Goal: Transaction & Acquisition: Purchase product/service

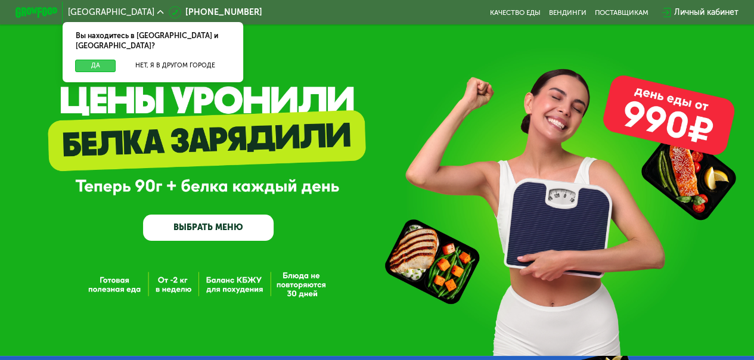
click at [83, 60] on button "Да" at bounding box center [95, 66] width 41 height 13
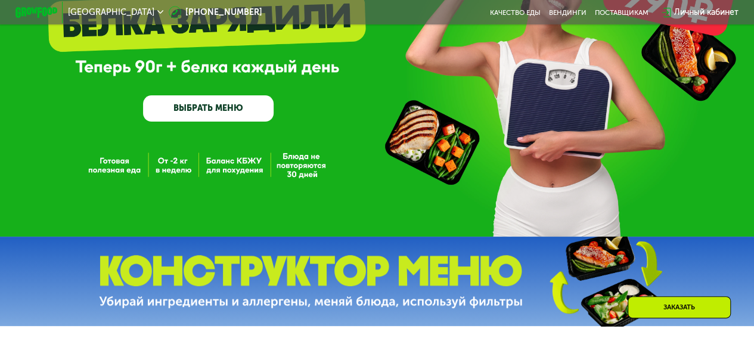
click at [231, 117] on link "ВЫБРАТЬ МЕНЮ" at bounding box center [208, 108] width 130 height 26
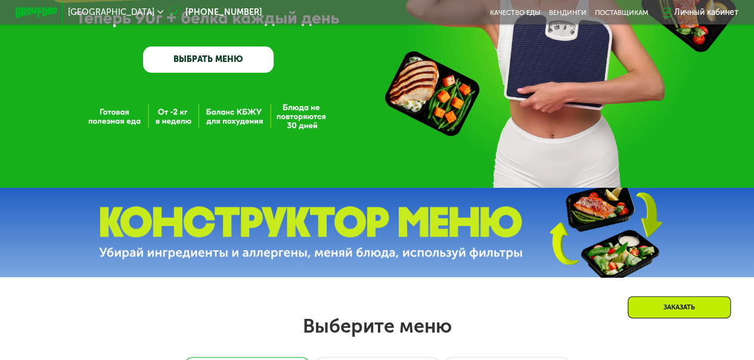
scroll to position [104, 0]
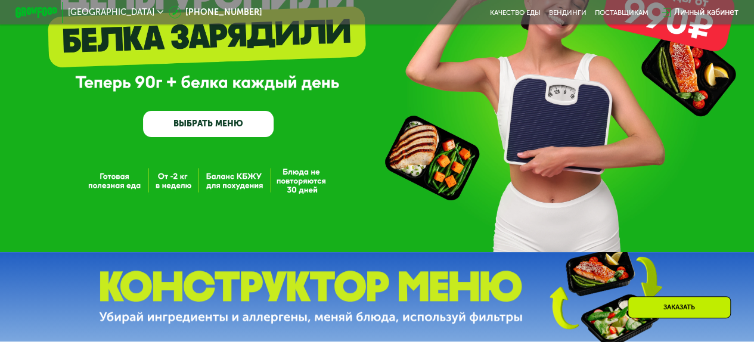
click at [114, 189] on div "GrowFood — доставка правильного питания ВЫБРАТЬ МЕНЮ" at bounding box center [377, 74] width 754 height 356
click at [197, 129] on link "ВЫБРАТЬ МЕНЮ" at bounding box center [208, 124] width 130 height 26
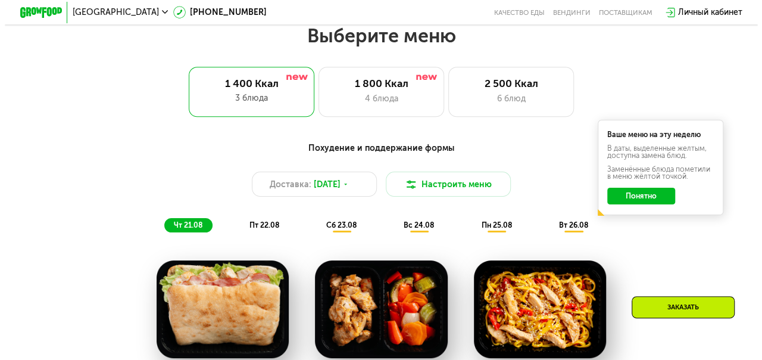
scroll to position [461, 0]
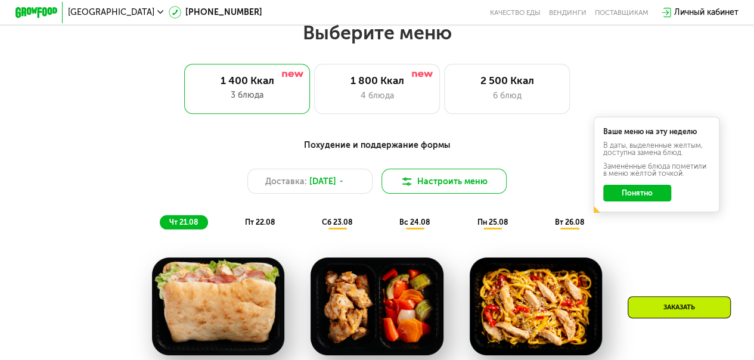
click at [404, 188] on img at bounding box center [406, 181] width 13 height 13
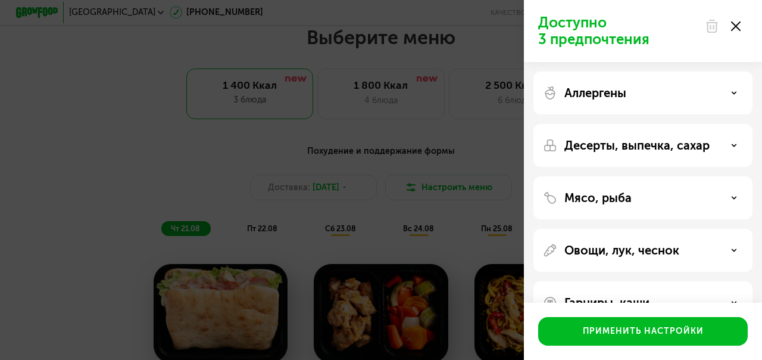
click at [736, 201] on div "Мясо, рыба" at bounding box center [643, 198] width 200 height 14
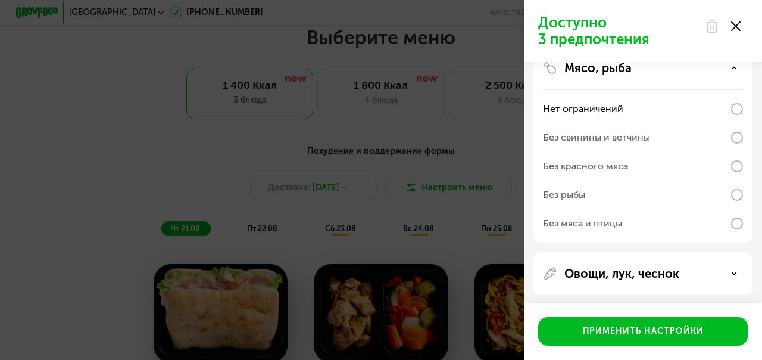
scroll to position [119, 0]
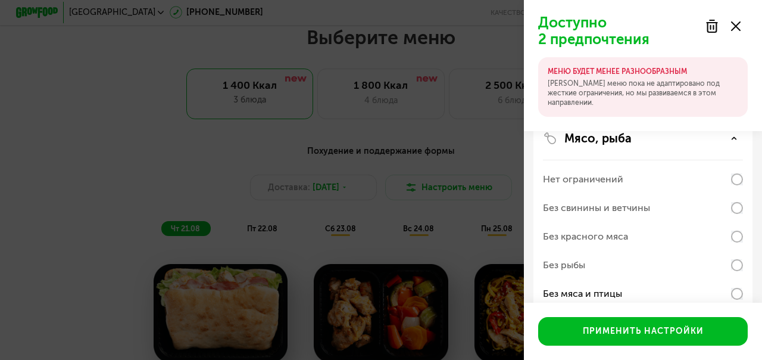
click at [543, 55] on div "Доступно 2 предпочтения МЕНЮ БУДЕТ МЕНЕЕ РАЗНООБРАЗНЫМ Наше меню пока не адапти…" at bounding box center [643, 65] width 238 height 131
click at [538, 58] on div "Доступно 2 предпочтения МЕНЮ БУДЕТ МЕНЕЕ РАЗНООБРАЗНЫМ Наше меню пока не адапти…" at bounding box center [643, 65] width 238 height 131
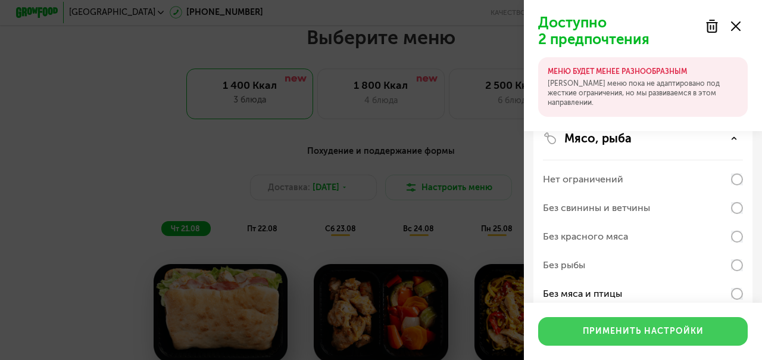
click at [589, 332] on div "Применить настройки" at bounding box center [643, 331] width 121 height 12
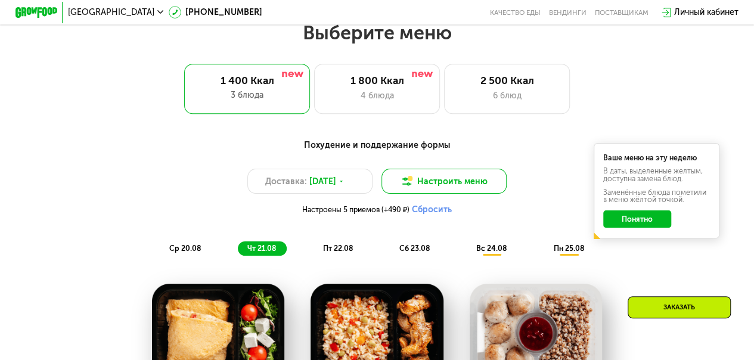
click at [430, 188] on button "Настроить меню" at bounding box center [444, 181] width 126 height 25
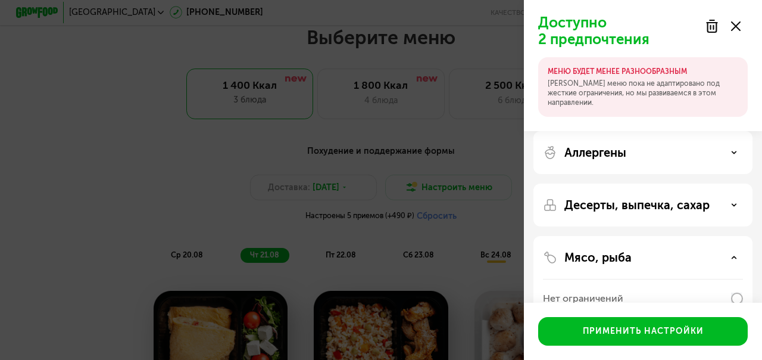
click at [638, 183] on div "Аллергены" at bounding box center [643, 204] width 219 height 43
click at [734, 152] on use at bounding box center [735, 152] width 4 height 2
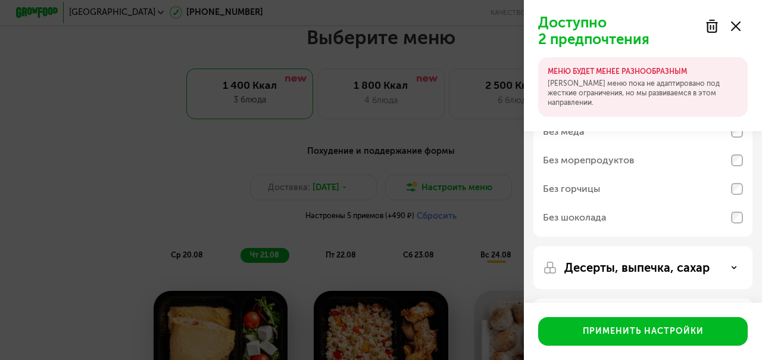
scroll to position [0, 0]
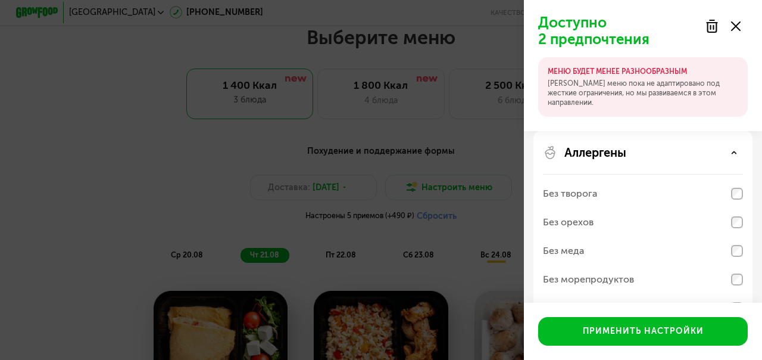
click at [739, 147] on div "Аллергены" at bounding box center [643, 152] width 200 height 14
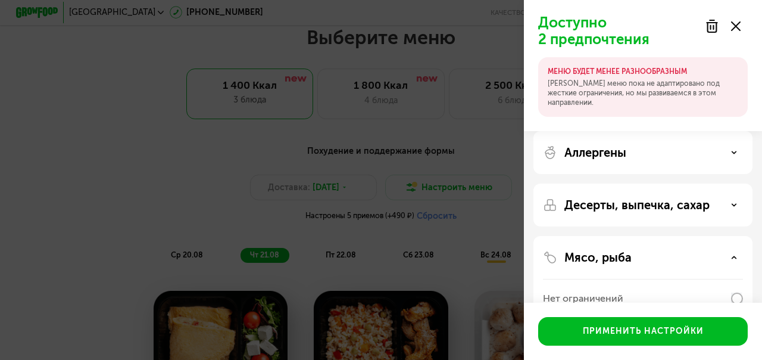
click at [728, 206] on div "Десерты, выпечка, сахар" at bounding box center [643, 205] width 200 height 14
click at [734, 204] on use at bounding box center [735, 205] width 4 height 2
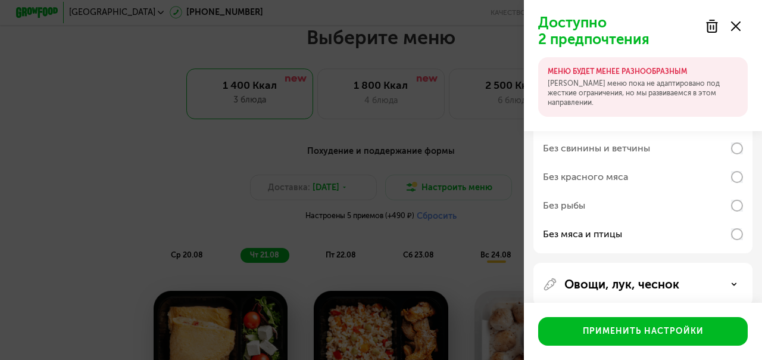
scroll to position [119, 0]
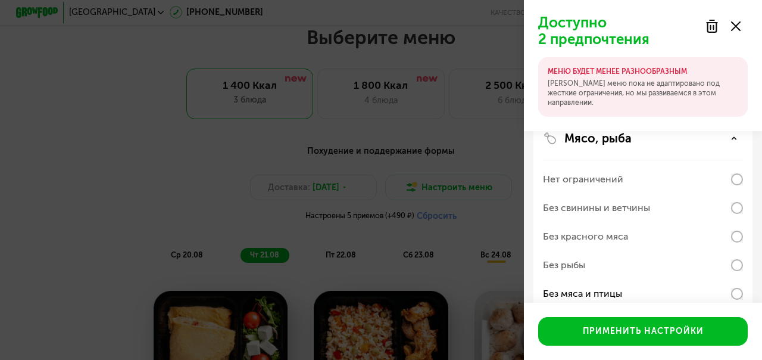
click at [734, 138] on use at bounding box center [735, 138] width 4 height 2
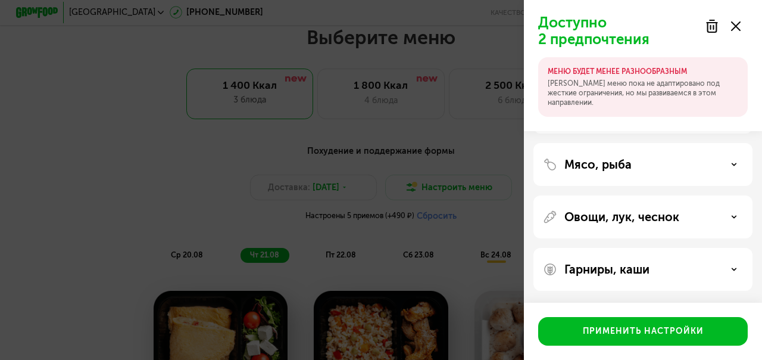
scroll to position [93, 0]
click at [730, 220] on div "Овощи, лук, чеснок" at bounding box center [643, 217] width 200 height 14
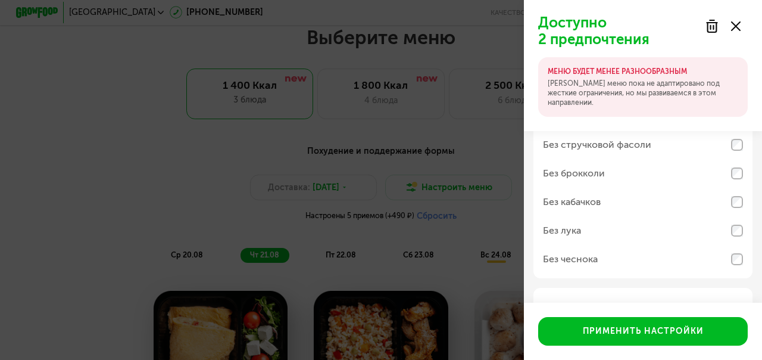
scroll to position [179, 0]
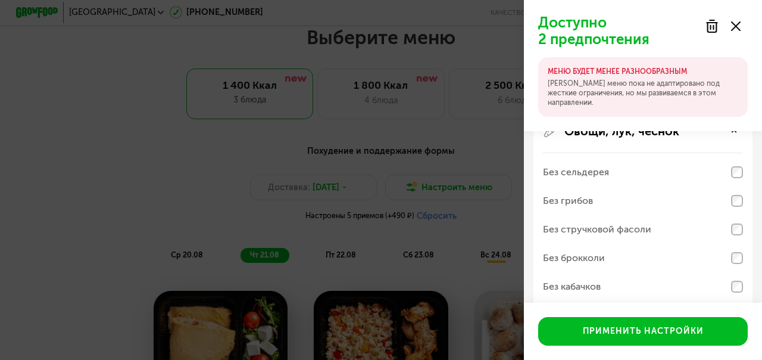
click at [733, 133] on icon at bounding box center [734, 131] width 6 height 6
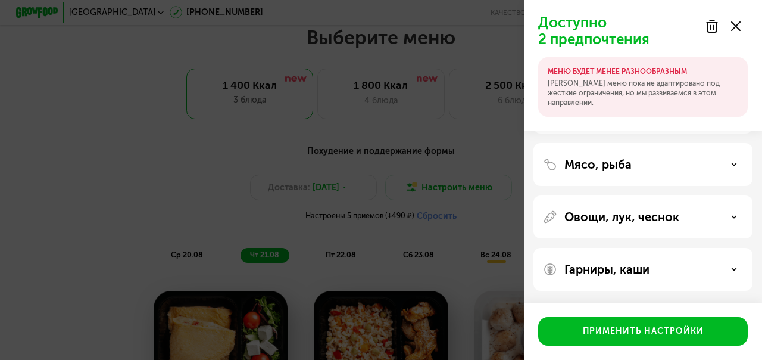
click at [732, 269] on icon at bounding box center [734, 269] width 6 height 6
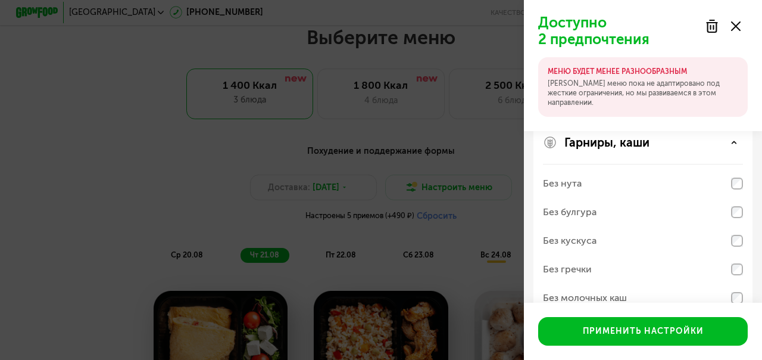
scroll to position [238, 0]
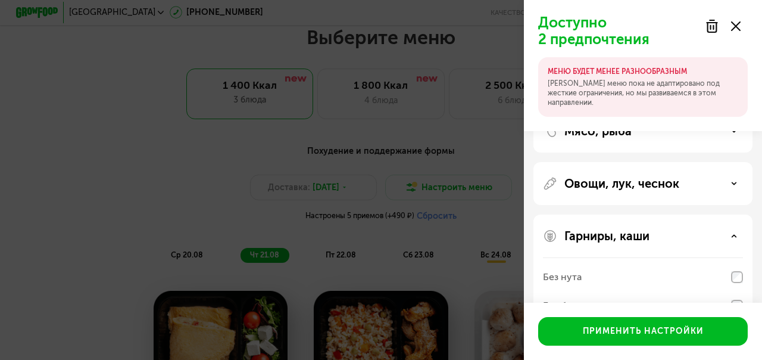
click at [732, 239] on div "Гарниры, каши" at bounding box center [643, 236] width 200 height 14
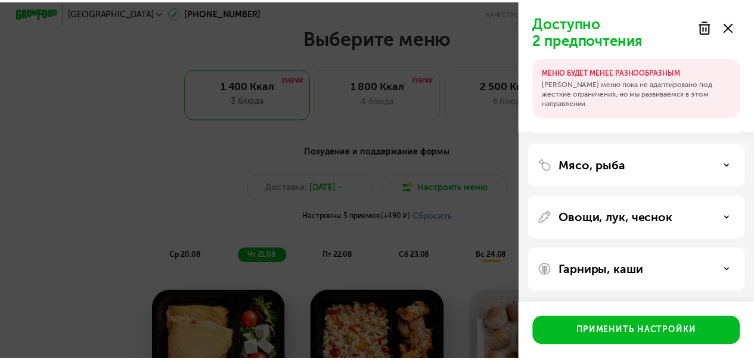
scroll to position [93, 0]
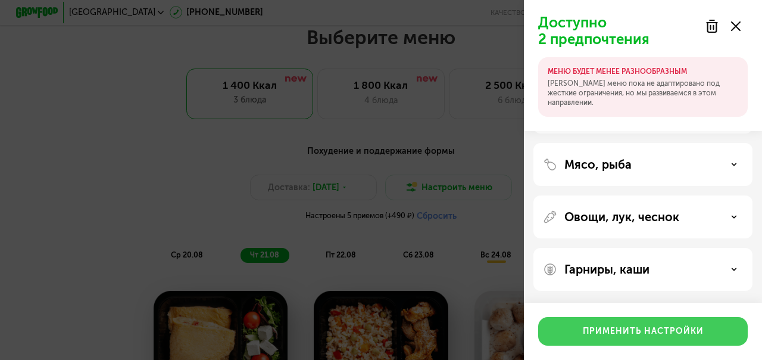
click at [596, 329] on div "Применить настройки" at bounding box center [643, 331] width 121 height 12
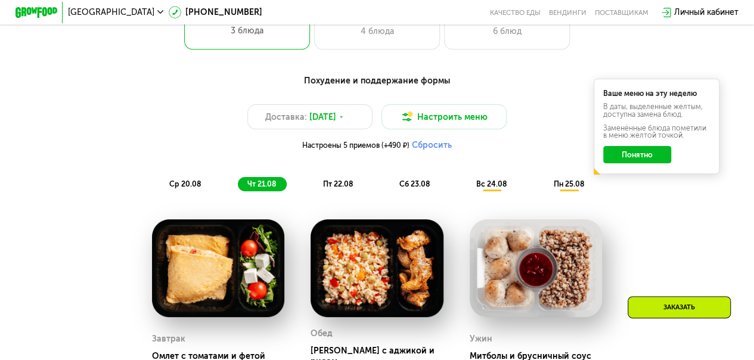
scroll to position [521, 0]
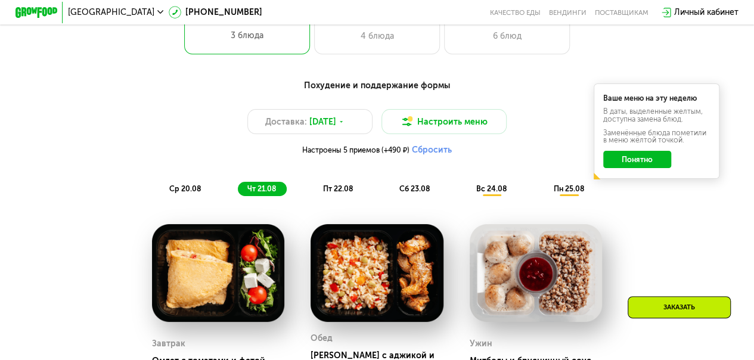
click at [640, 161] on button "Понятно" at bounding box center [636, 159] width 67 height 17
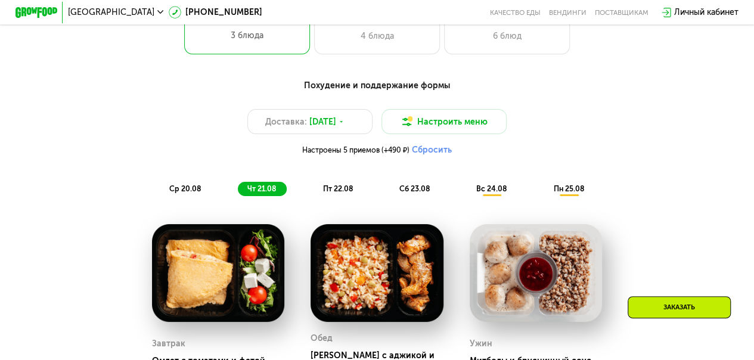
click at [496, 193] on span "вс 24.08" at bounding box center [491, 188] width 30 height 9
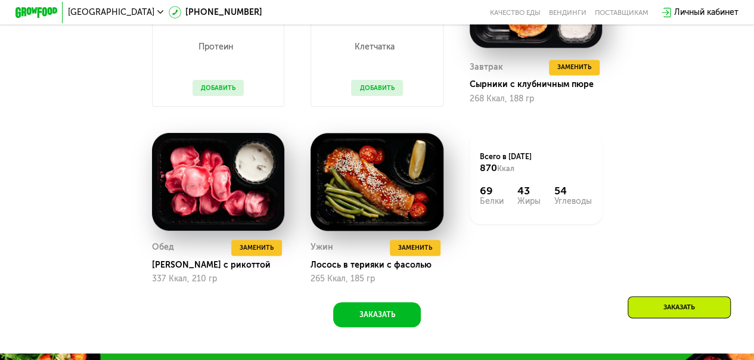
scroll to position [878, 0]
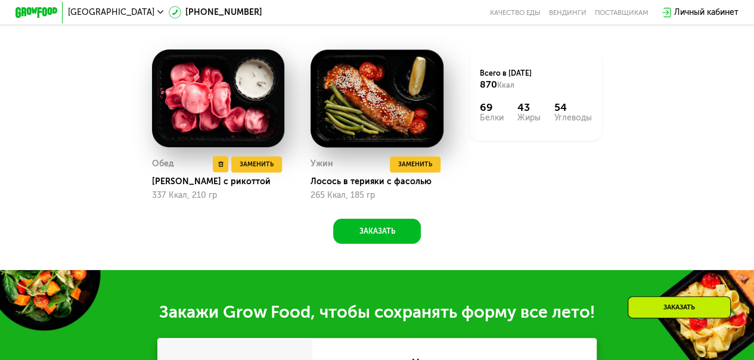
click at [230, 123] on img at bounding box center [218, 98] width 133 height 98
click at [176, 187] on div "[PERSON_NAME] с рикоттой" at bounding box center [222, 181] width 141 height 11
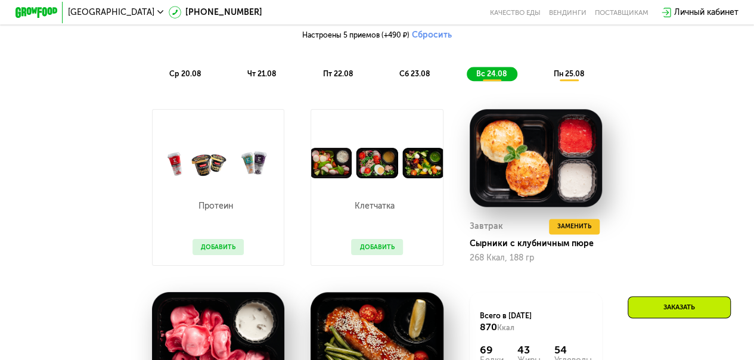
scroll to position [640, 0]
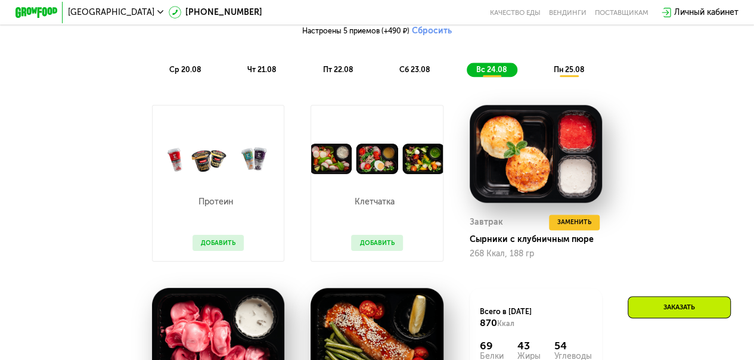
click at [373, 250] on button "Добавить" at bounding box center [376, 242] width 51 height 15
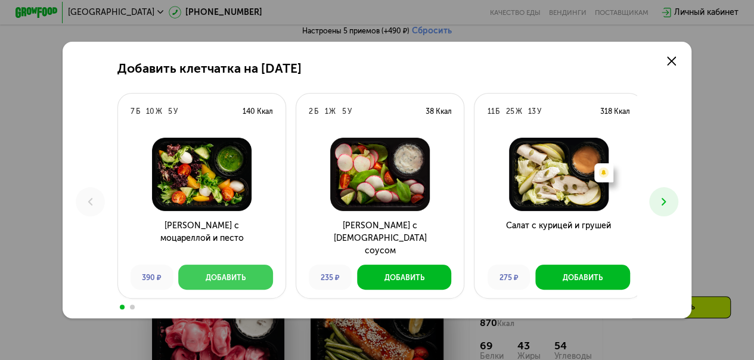
click at [214, 275] on div "Добавить" at bounding box center [226, 277] width 40 height 11
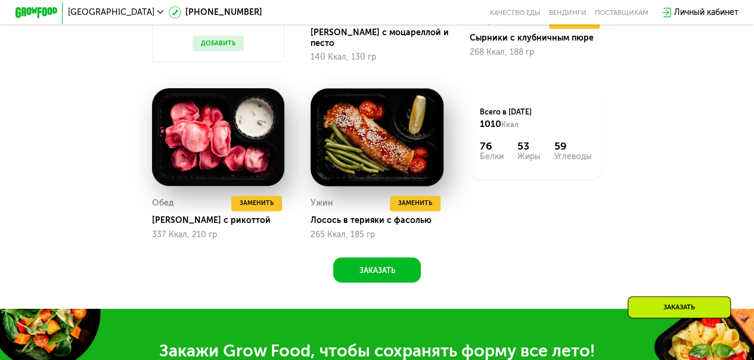
scroll to position [818, 0]
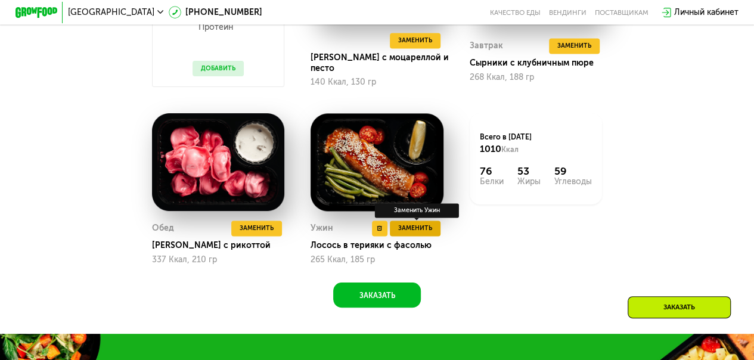
click at [416, 233] on span "Заменить" at bounding box center [415, 228] width 34 height 11
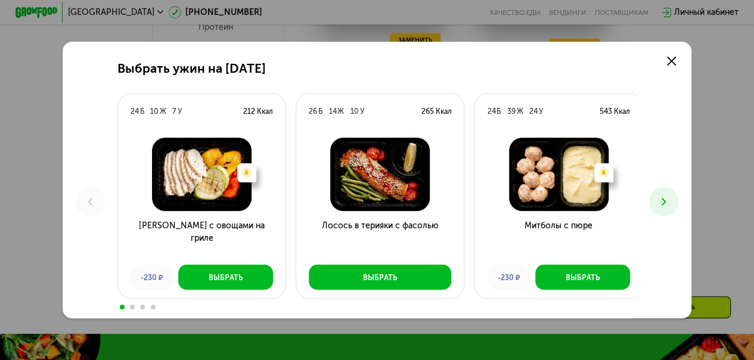
click at [667, 208] on icon at bounding box center [663, 201] width 13 height 13
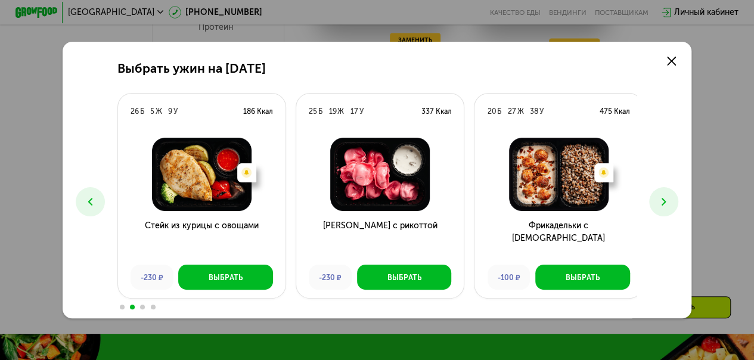
click at [341, 230] on h3 "[PERSON_NAME] с рикоттой" at bounding box center [379, 238] width 167 height 38
click at [393, 178] on img at bounding box center [379, 174] width 151 height 73
click at [376, 276] on button "Выбрать" at bounding box center [404, 276] width 95 height 25
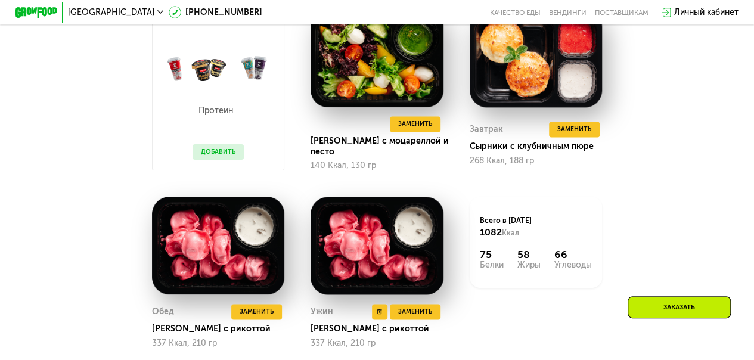
scroll to position [759, 0]
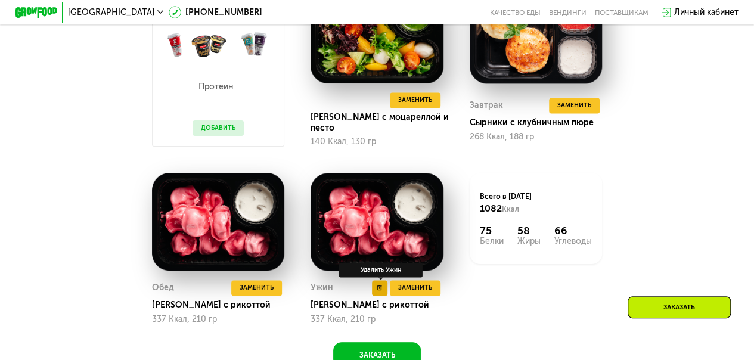
click at [379, 290] on use at bounding box center [379, 287] width 5 height 5
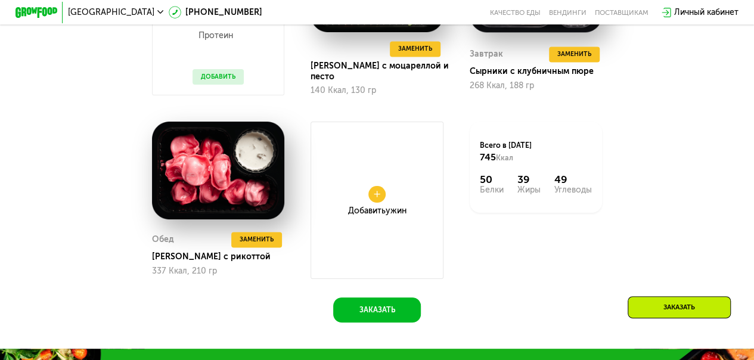
scroll to position [818, 0]
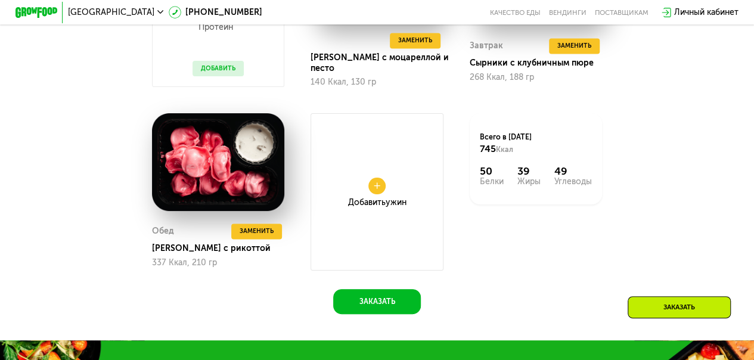
click at [375, 189] on use at bounding box center [376, 185] width 7 height 7
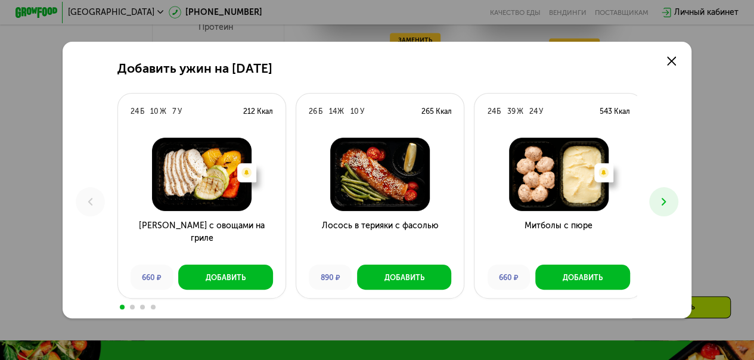
click at [670, 195] on icon at bounding box center [663, 201] width 13 height 13
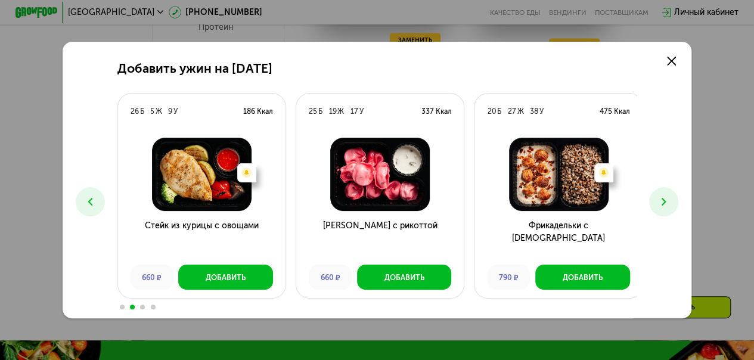
click at [659, 205] on button at bounding box center [663, 201] width 29 height 29
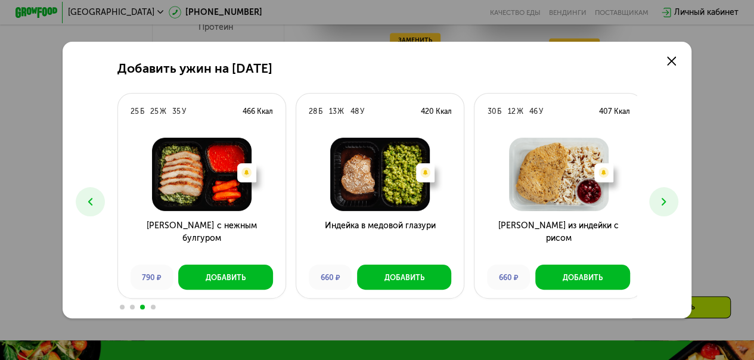
click at [659, 205] on button at bounding box center [663, 201] width 29 height 29
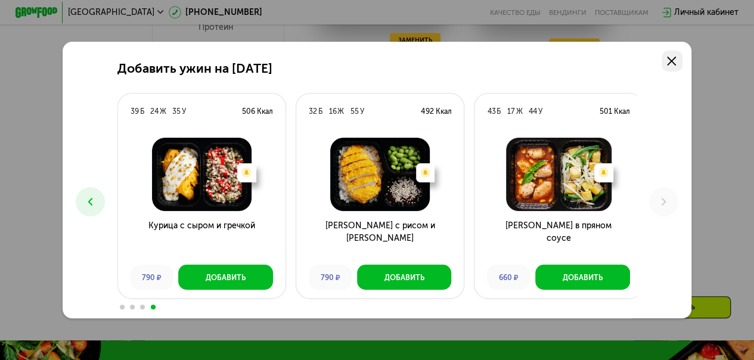
click at [672, 58] on icon at bounding box center [672, 62] width 10 height 10
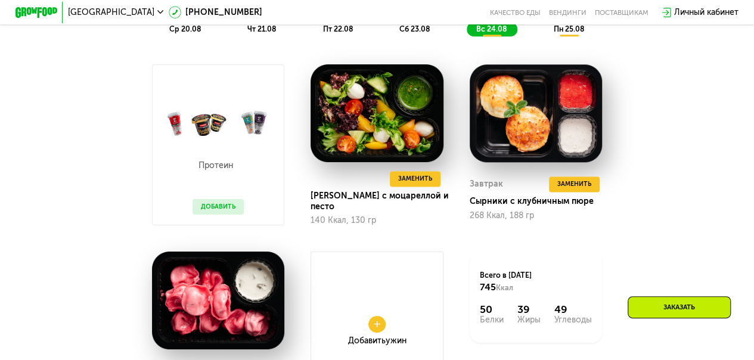
scroll to position [640, 0]
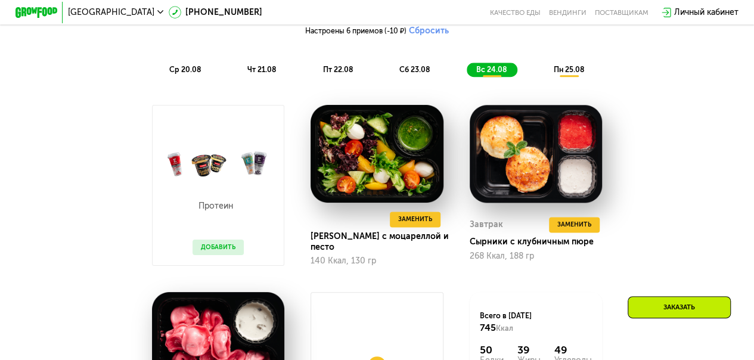
click at [574, 73] on span "пн 25.08" at bounding box center [568, 69] width 30 height 9
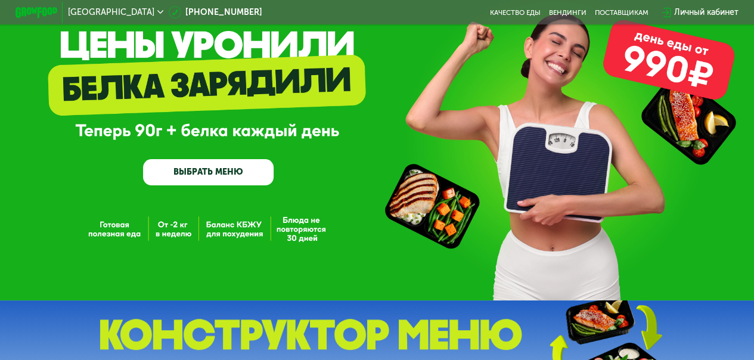
scroll to position [44, 0]
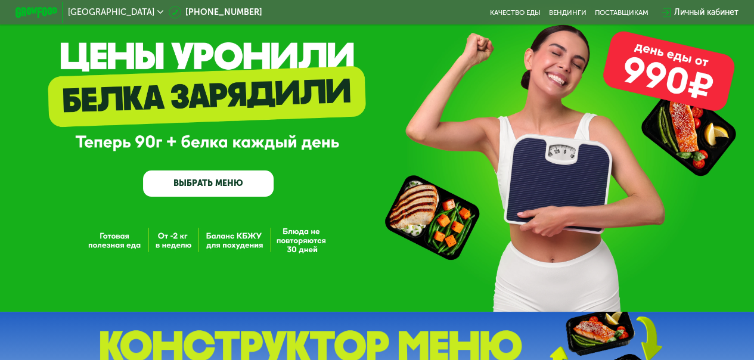
click at [245, 186] on link "ВЫБРАТЬ МЕНЮ" at bounding box center [208, 183] width 130 height 26
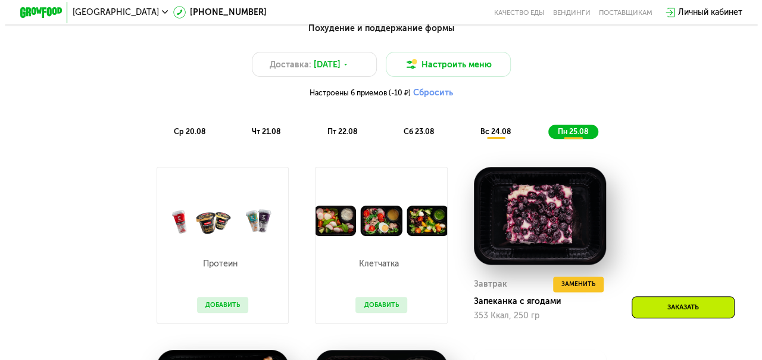
scroll to position [580, 0]
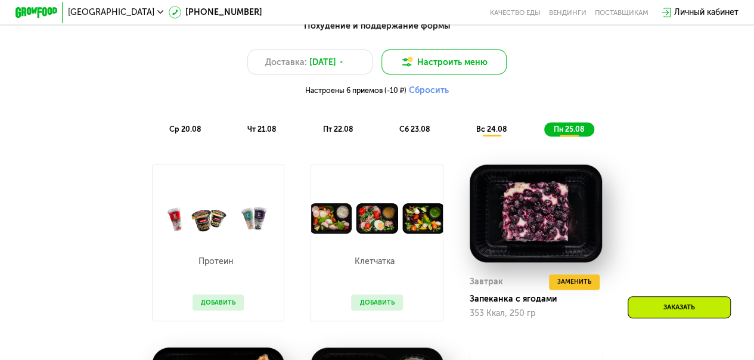
click at [421, 71] on button "Настроить меню" at bounding box center [444, 61] width 126 height 25
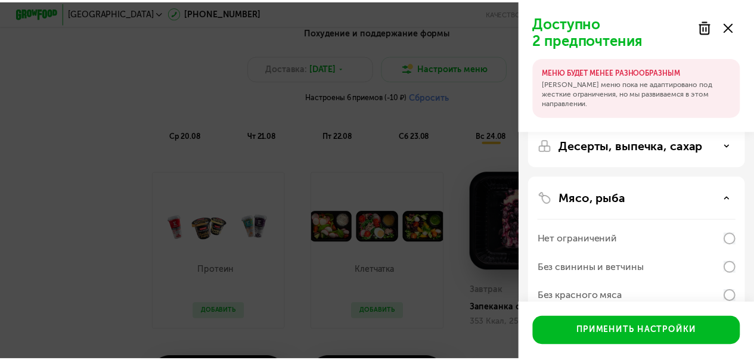
scroll to position [0, 0]
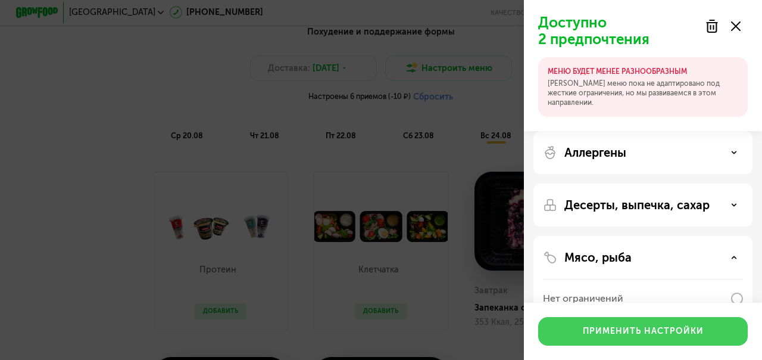
click at [664, 329] on div "Применить настройки" at bounding box center [643, 331] width 121 height 12
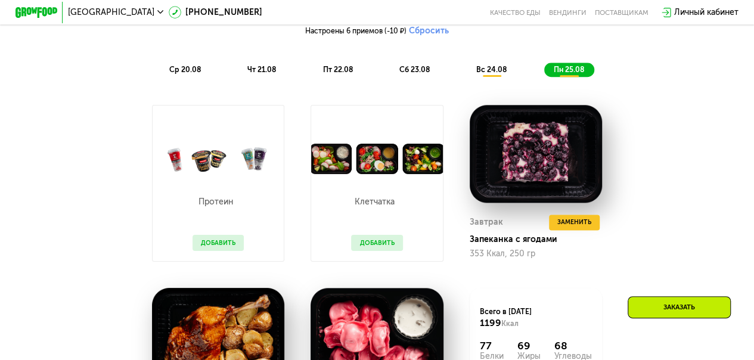
scroll to position [580, 0]
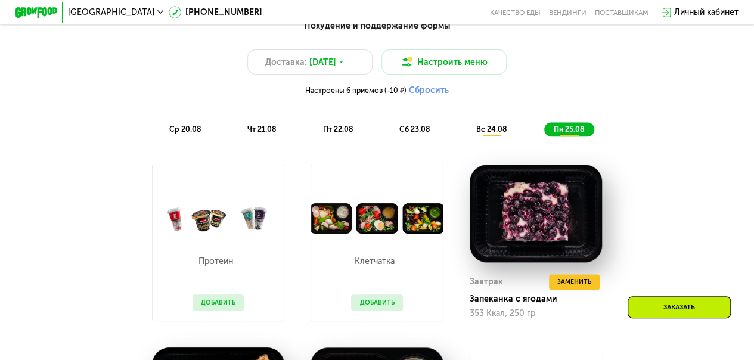
click at [566, 133] on span "пн 25.08" at bounding box center [568, 128] width 30 height 9
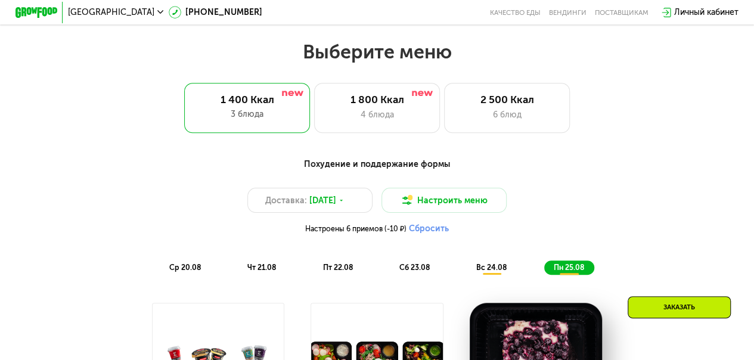
scroll to position [282, 0]
